Goal: Check status: Check status

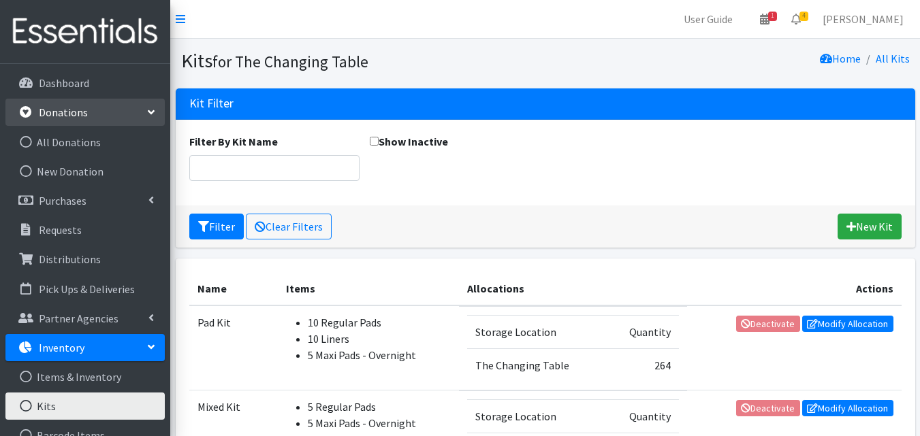
scroll to position [224, 0]
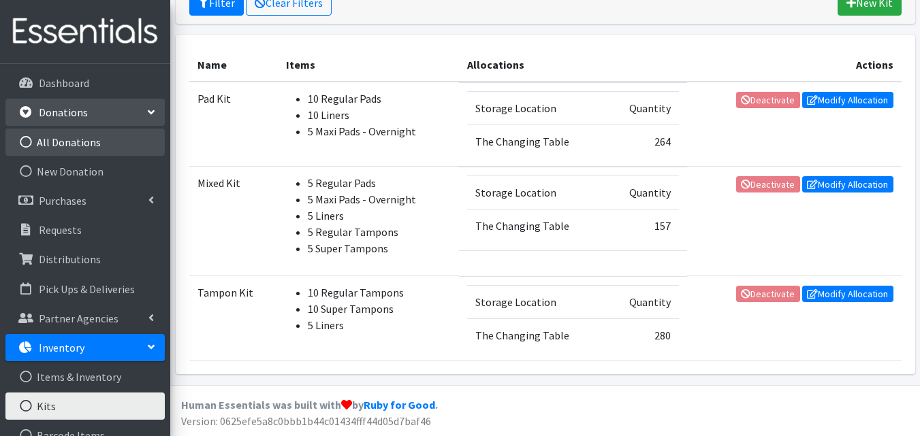
click at [82, 139] on link "All Donations" at bounding box center [84, 142] width 159 height 27
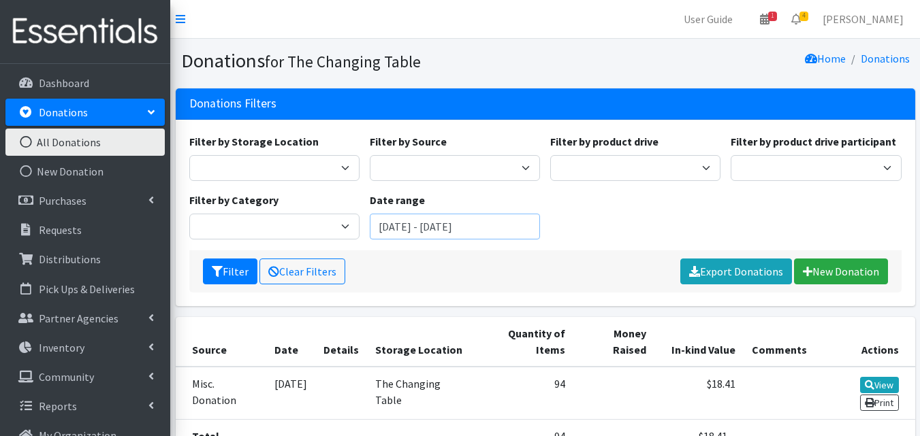
click at [454, 231] on input "[DATE] - [DATE]" at bounding box center [455, 227] width 170 height 26
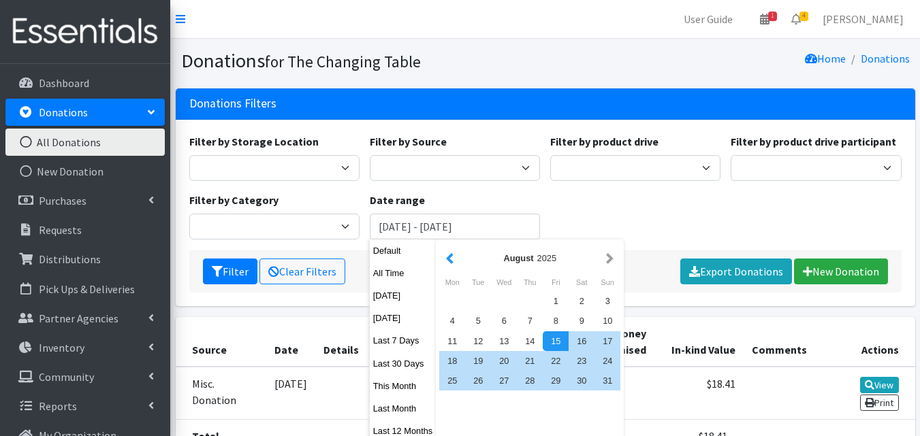
click at [447, 265] on button "button" at bounding box center [450, 258] width 14 height 17
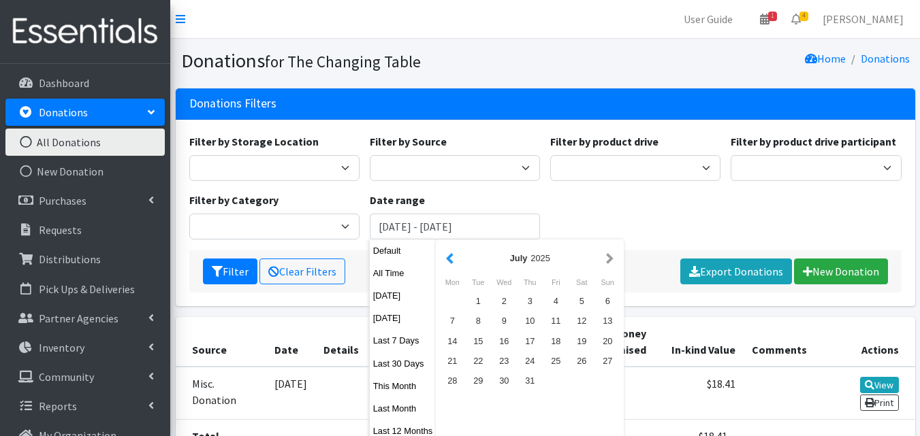
click at [447, 263] on button "button" at bounding box center [450, 258] width 14 height 17
click at [451, 264] on button "button" at bounding box center [450, 258] width 14 height 17
click at [455, 266] on button "button" at bounding box center [450, 258] width 14 height 17
click at [452, 264] on button "button" at bounding box center [450, 258] width 14 height 17
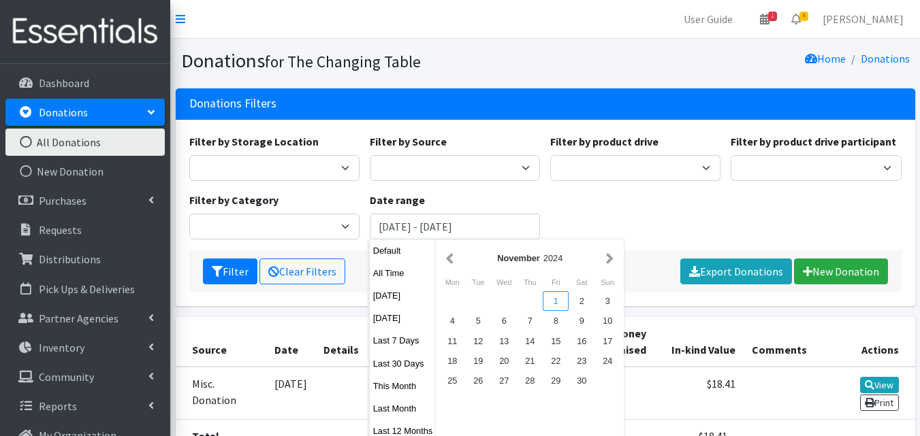
click at [558, 300] on div "1" at bounding box center [556, 301] width 26 height 20
click at [609, 265] on button "button" at bounding box center [609, 258] width 14 height 17
click at [609, 264] on button "button" at bounding box center [609, 258] width 14 height 17
click at [611, 264] on button "button" at bounding box center [609, 258] width 14 height 17
click at [608, 267] on button "button" at bounding box center [609, 258] width 14 height 17
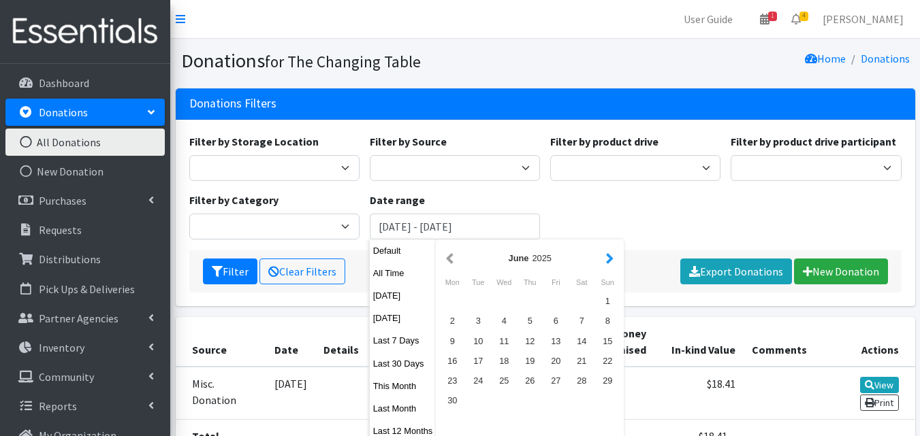
click at [609, 265] on button "button" at bounding box center [609, 258] width 14 height 17
click at [610, 264] on button "button" at bounding box center [609, 258] width 14 height 17
click at [611, 264] on button "button" at bounding box center [609, 258] width 14 height 17
click at [610, 264] on button "button" at bounding box center [609, 258] width 14 height 17
click at [443, 251] on button "button" at bounding box center [450, 258] width 14 height 17
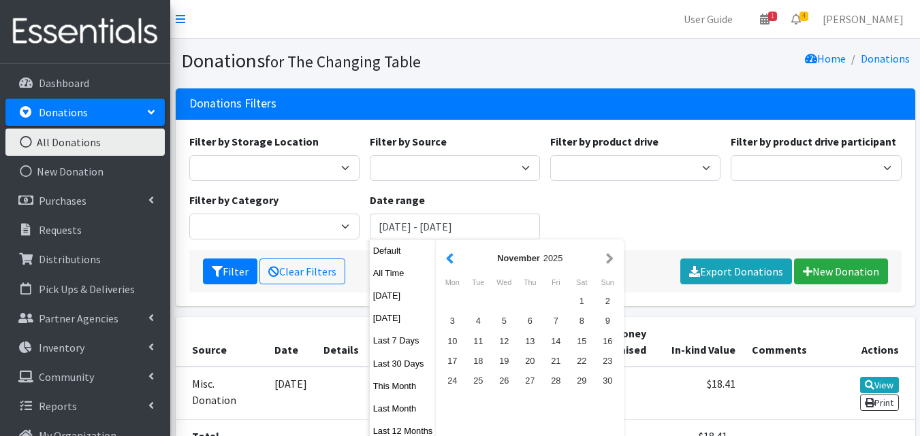
click at [446, 250] on button "button" at bounding box center [450, 258] width 14 height 17
click at [557, 381] on div "31" at bounding box center [556, 381] width 26 height 20
type input "November 1, 2024 - October 31, 2025"
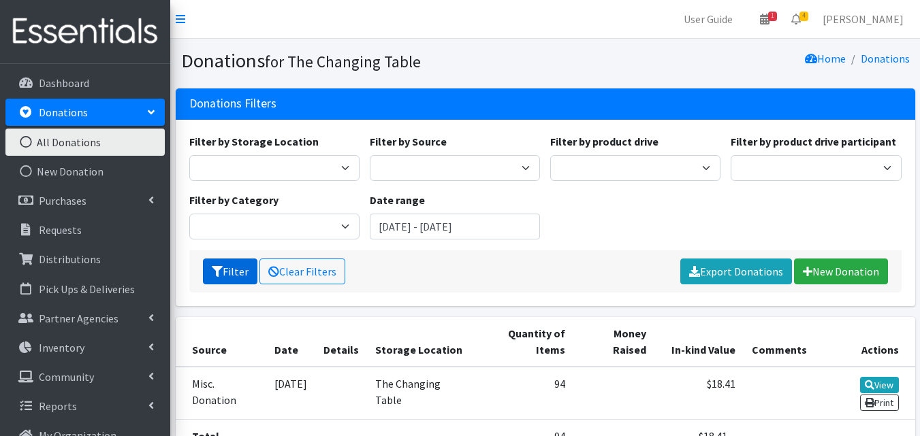
click at [230, 270] on button "Filter" at bounding box center [230, 272] width 54 height 26
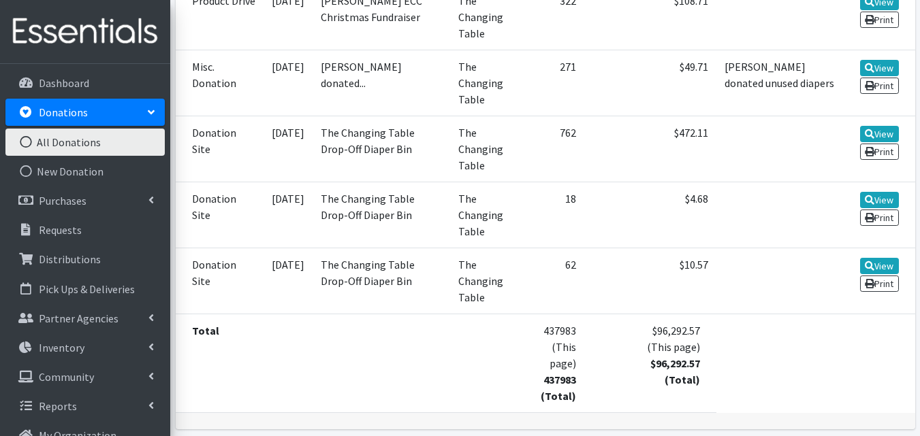
scroll to position [1861, 0]
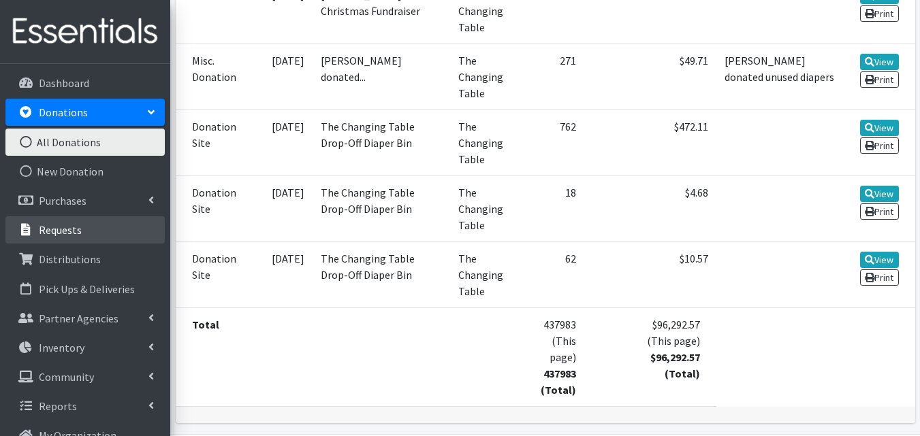
click at [85, 227] on link "Requests" at bounding box center [84, 229] width 159 height 27
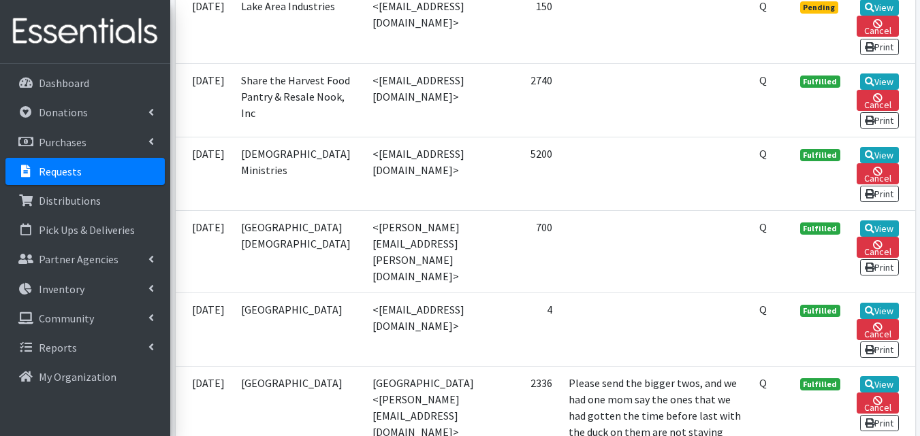
scroll to position [528, 0]
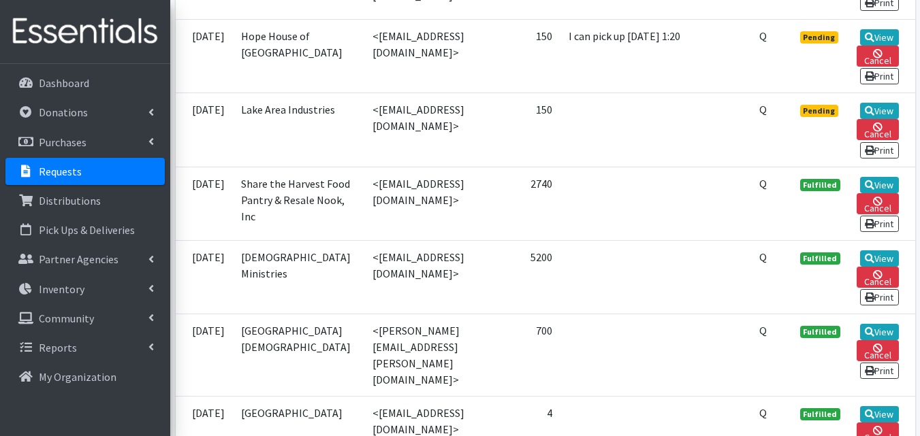
click at [118, 180] on link "Requests" at bounding box center [84, 171] width 159 height 27
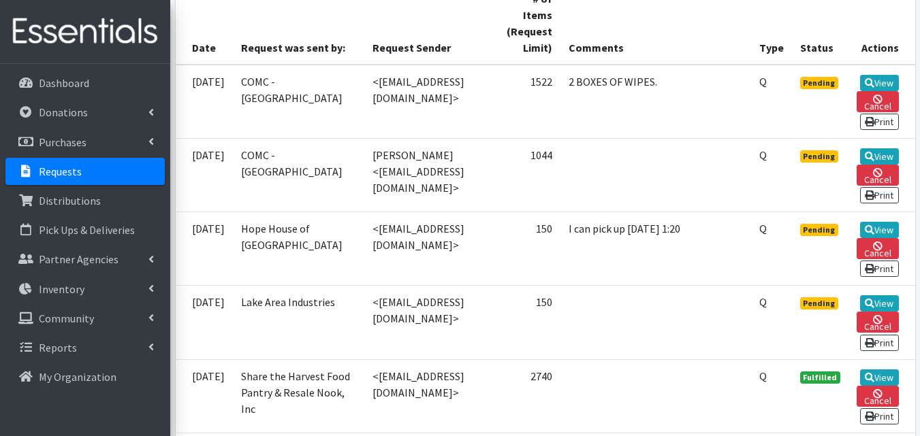
scroll to position [337, 0]
